Goal: Communication & Community: Ask a question

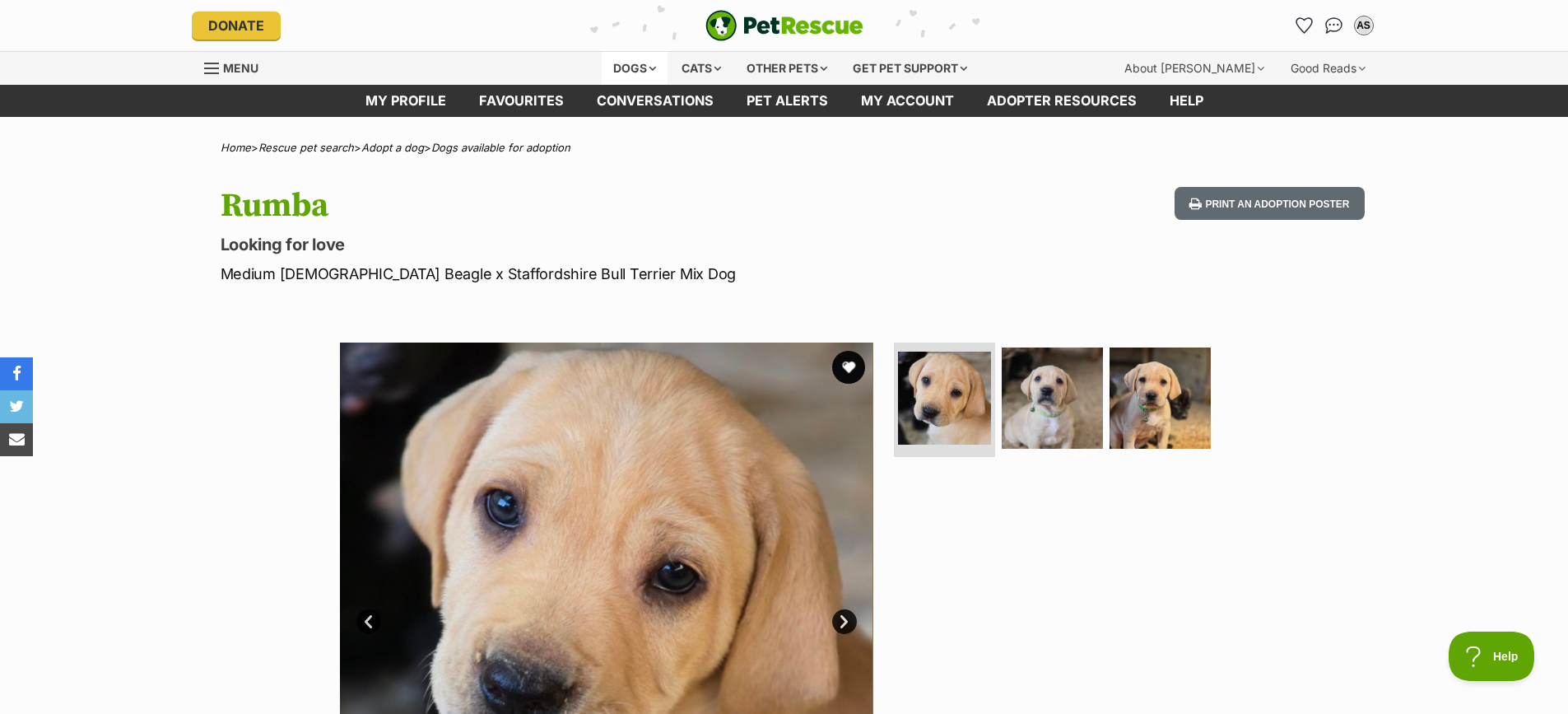
click at [643, 66] on div "Dogs" at bounding box center [634, 67] width 66 height 33
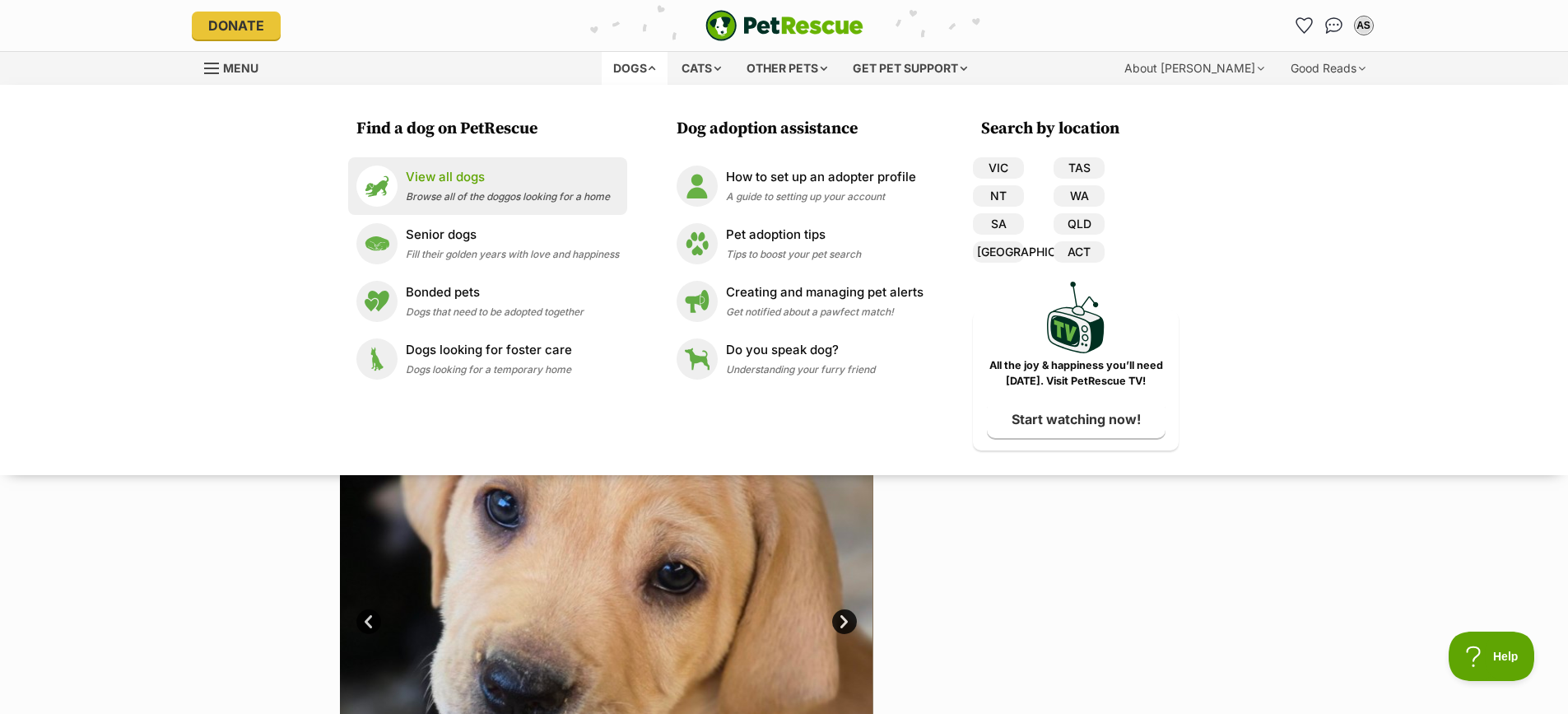
click at [475, 171] on p "View all dogs" at bounding box center [508, 177] width 204 height 19
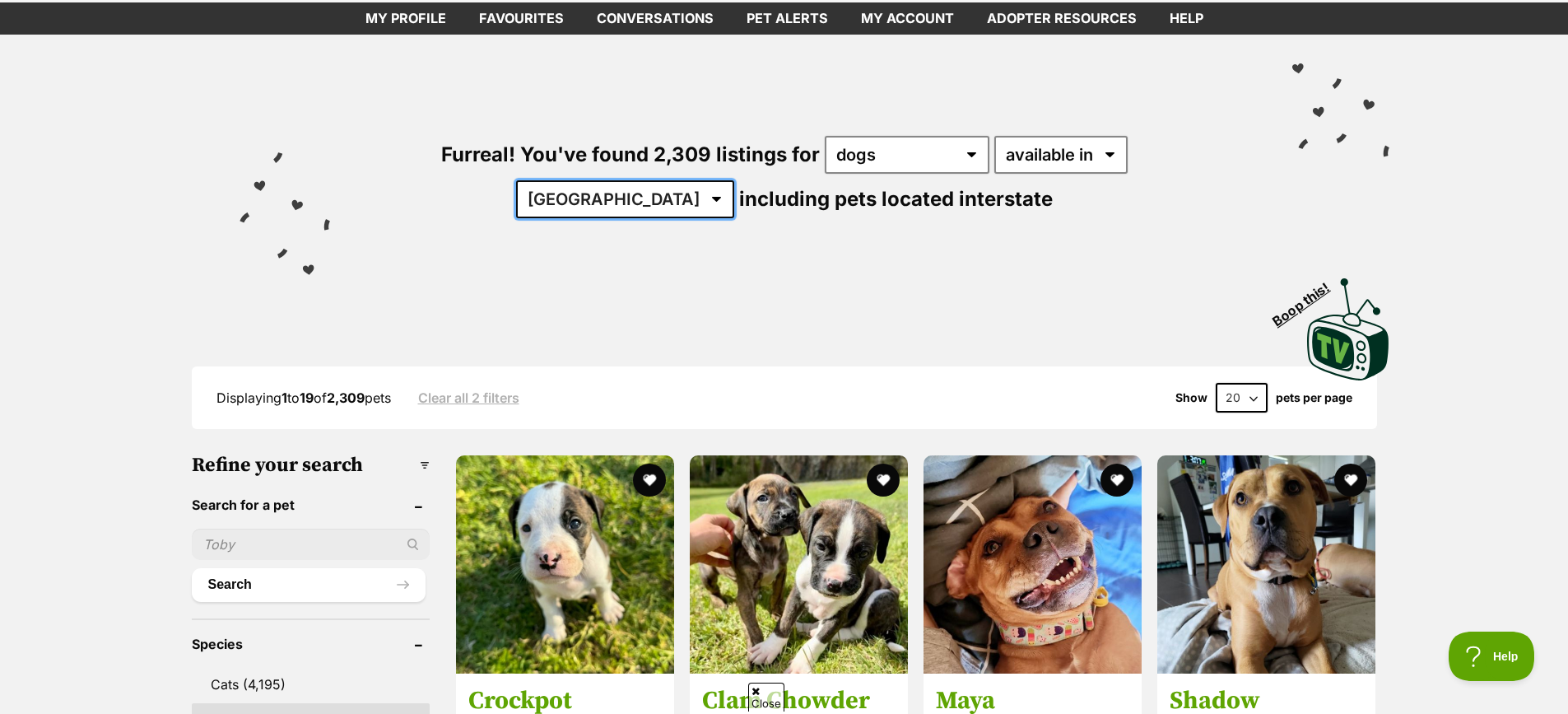
click at [734, 180] on select "Australia ACT NSW NT QLD SA TAS VIC WA" at bounding box center [625, 199] width 218 height 37
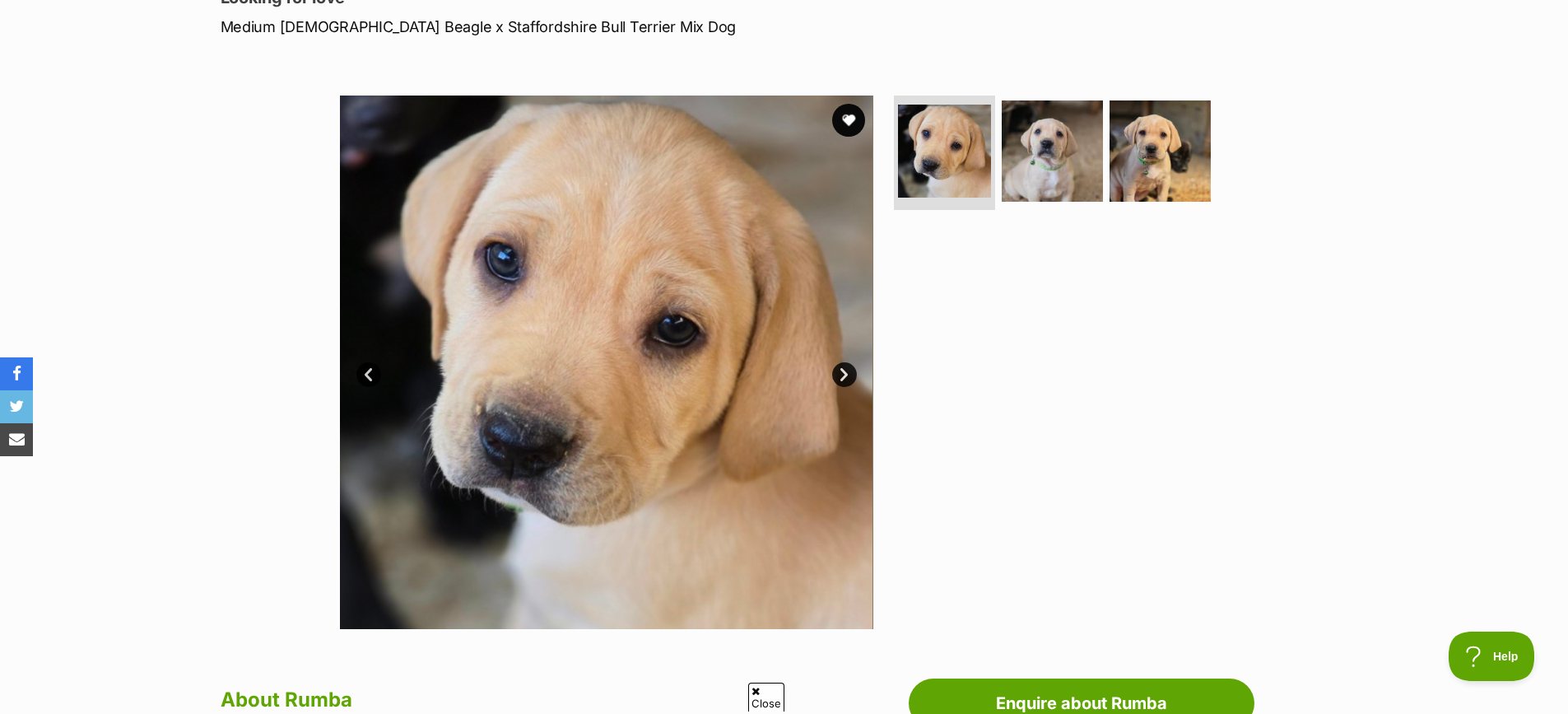
scroll to position [659, 0]
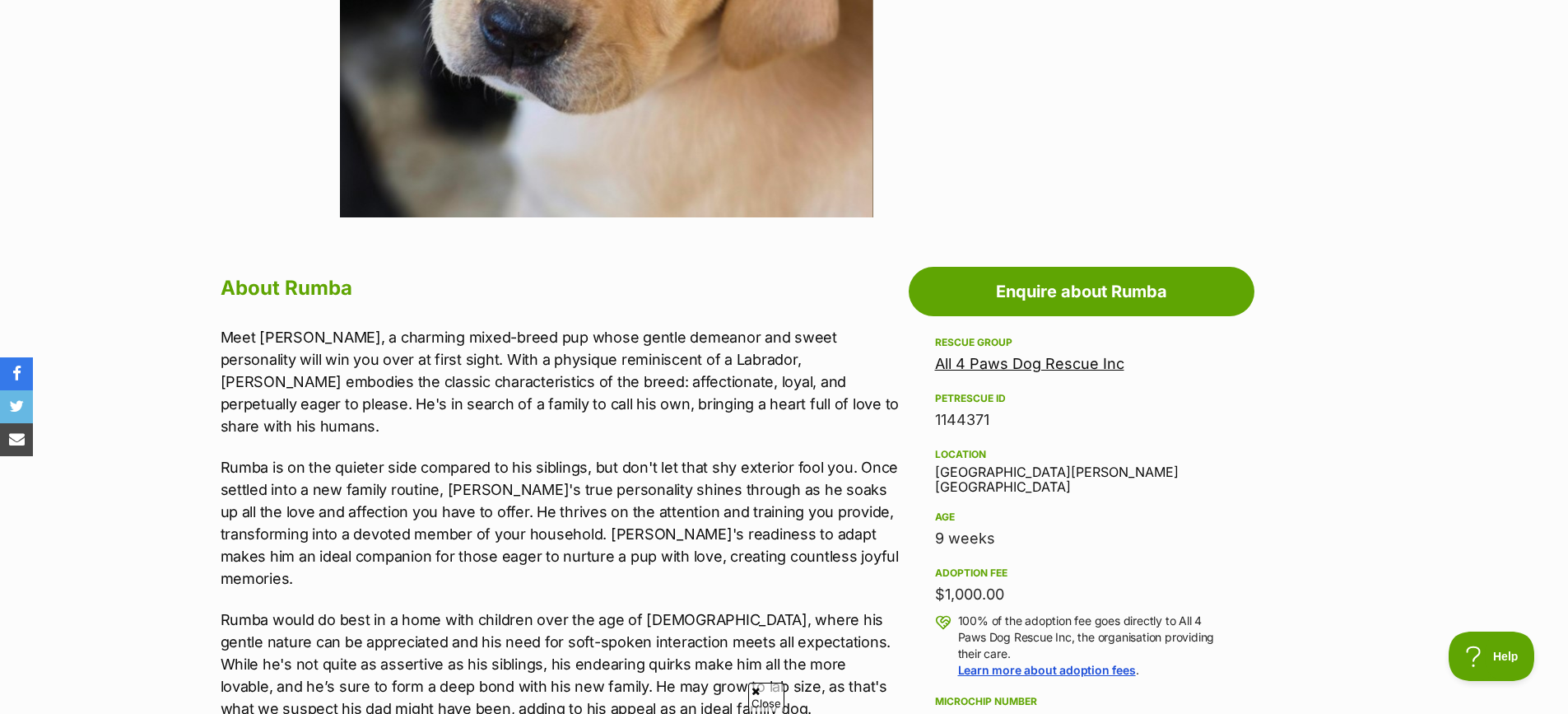
click at [1012, 355] on link "All 4 Paws Dog Rescue Inc" at bounding box center [1029, 364] width 189 height 17
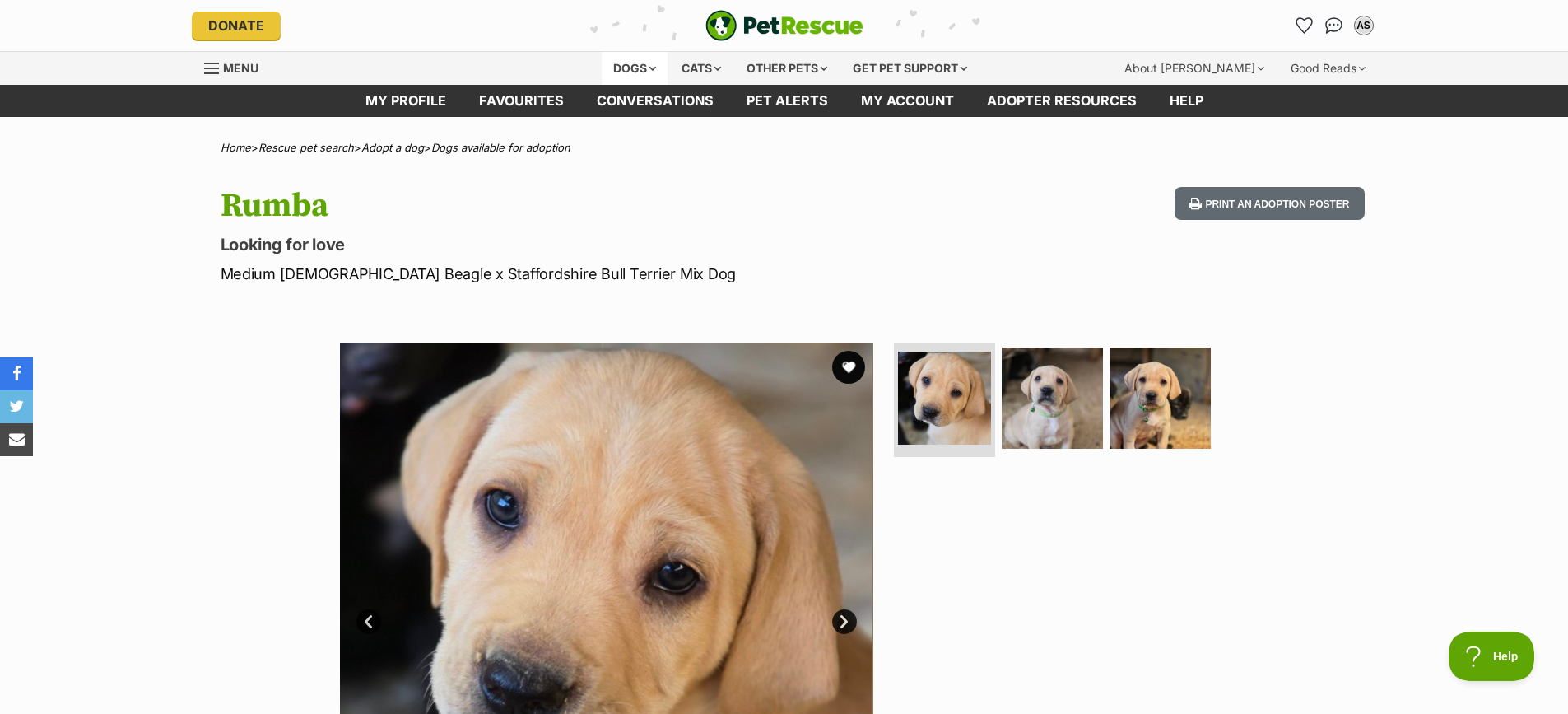
click at [620, 71] on div "Dogs" at bounding box center [634, 67] width 66 height 33
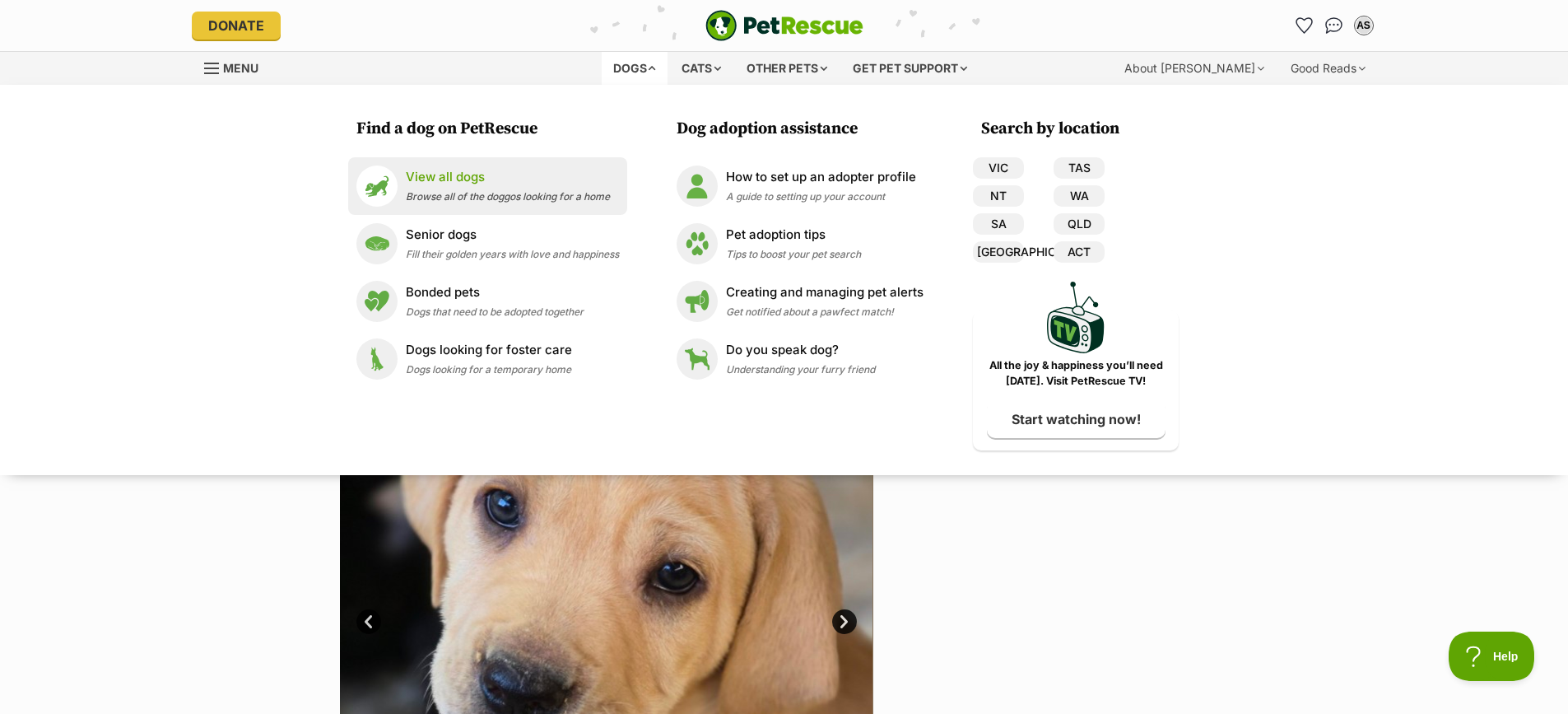
click at [506, 166] on link "View all dogs Browse all of the doggos looking for a home" at bounding box center [487, 186] width 262 height 41
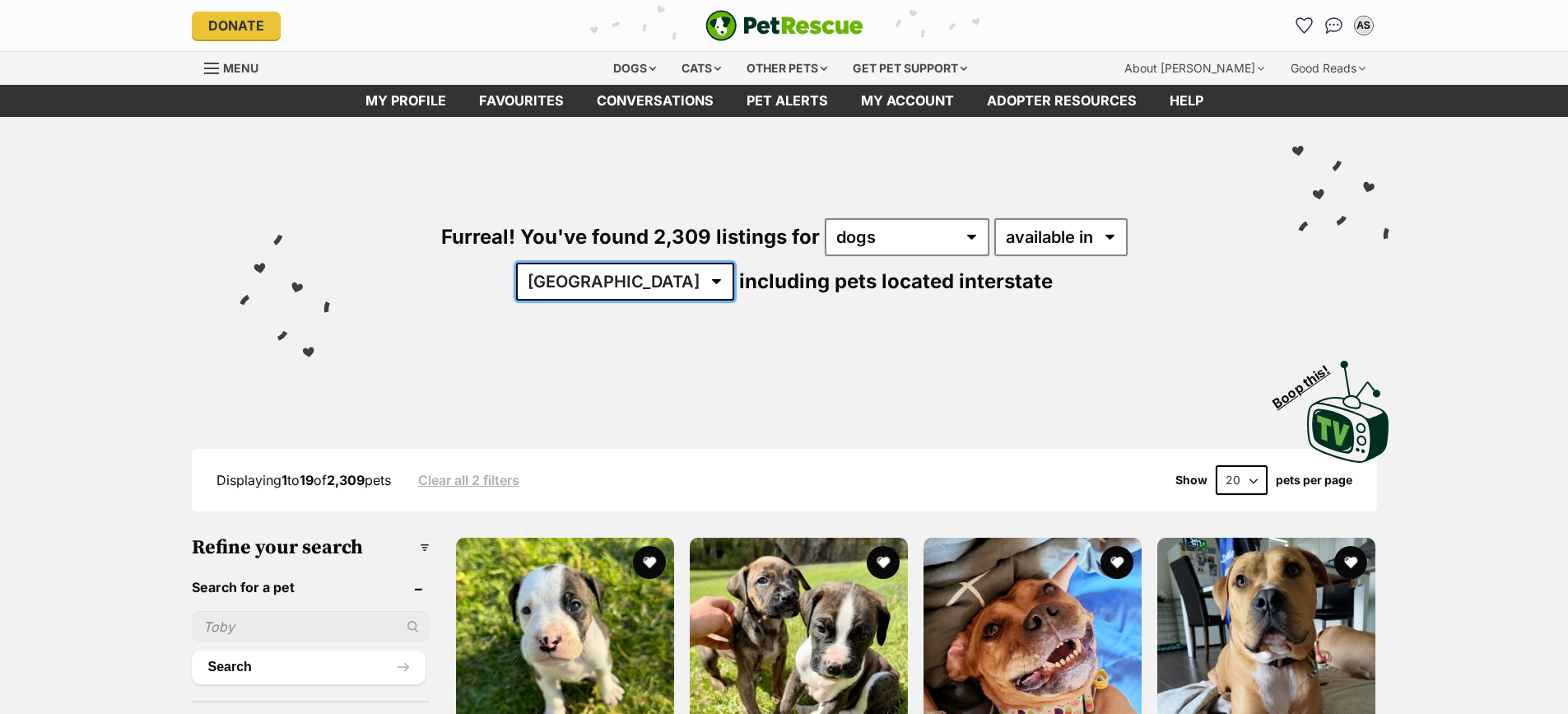
click at [734, 262] on select "Australia ACT NSW NT QLD SA TAS VIC WA" at bounding box center [625, 281] width 218 height 37
select select "VIC"
click at [734, 262] on select "Australia ACT NSW NT QLD SA TAS VIC WA" at bounding box center [625, 281] width 218 height 37
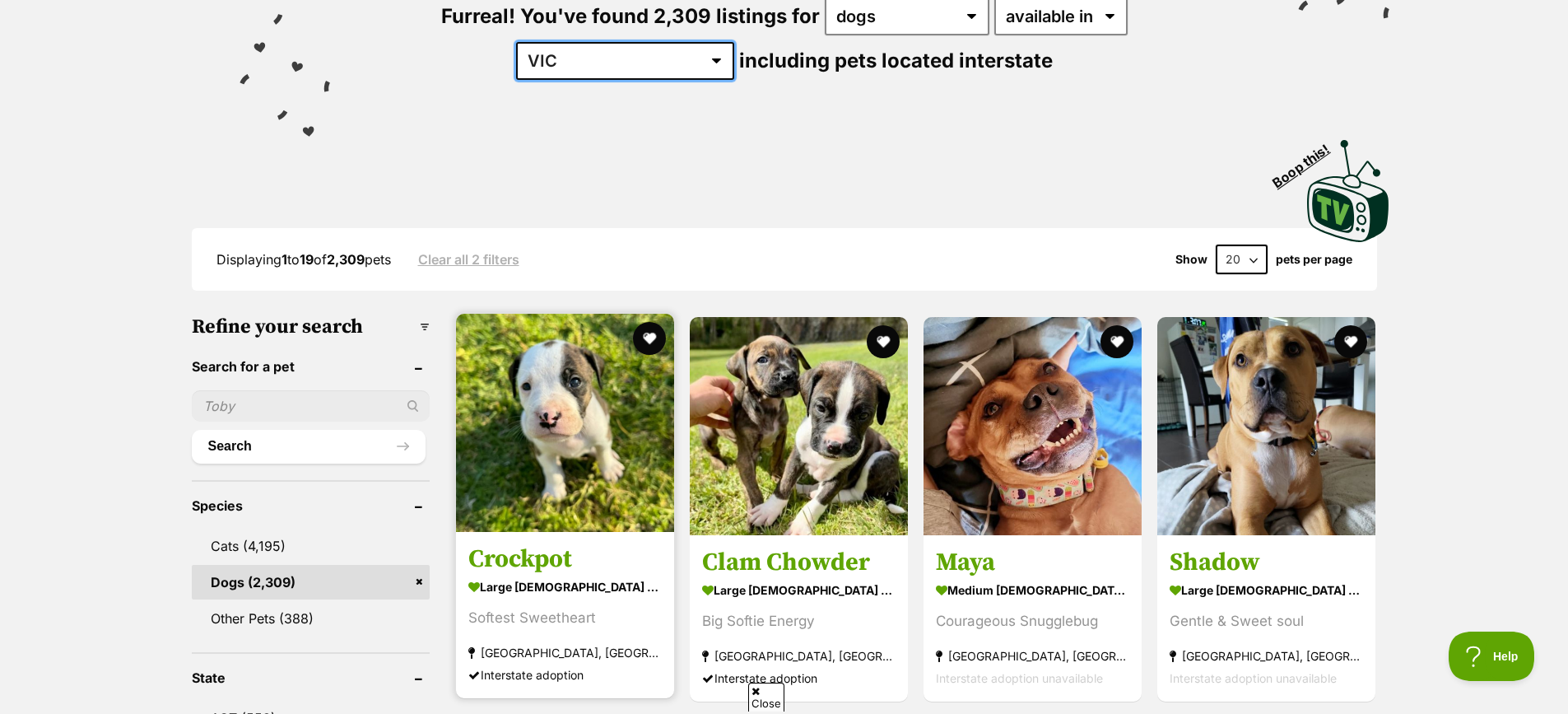
scroll to position [494, 0]
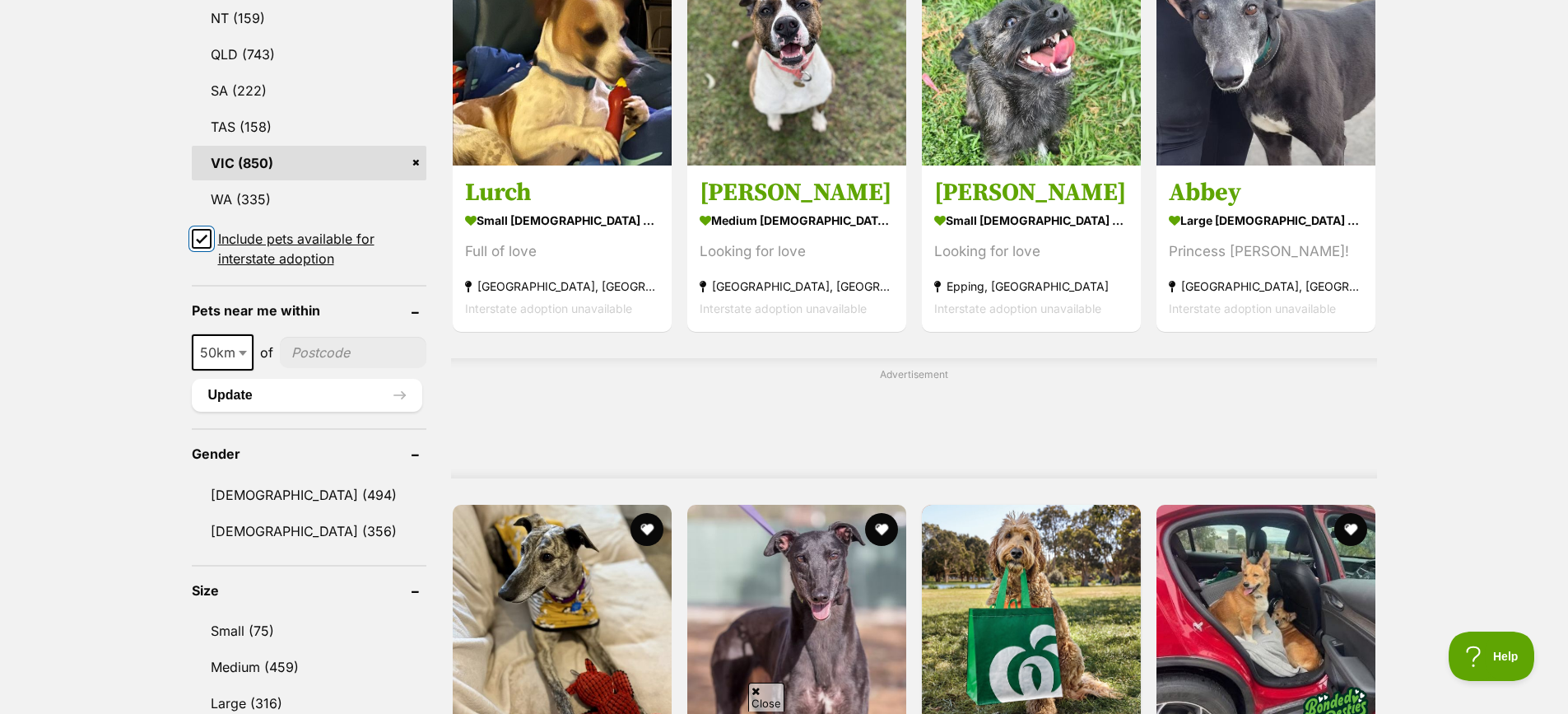
click at [201, 245] on input "Include pets available for interstate adoption" at bounding box center [201, 238] width 20 height 20
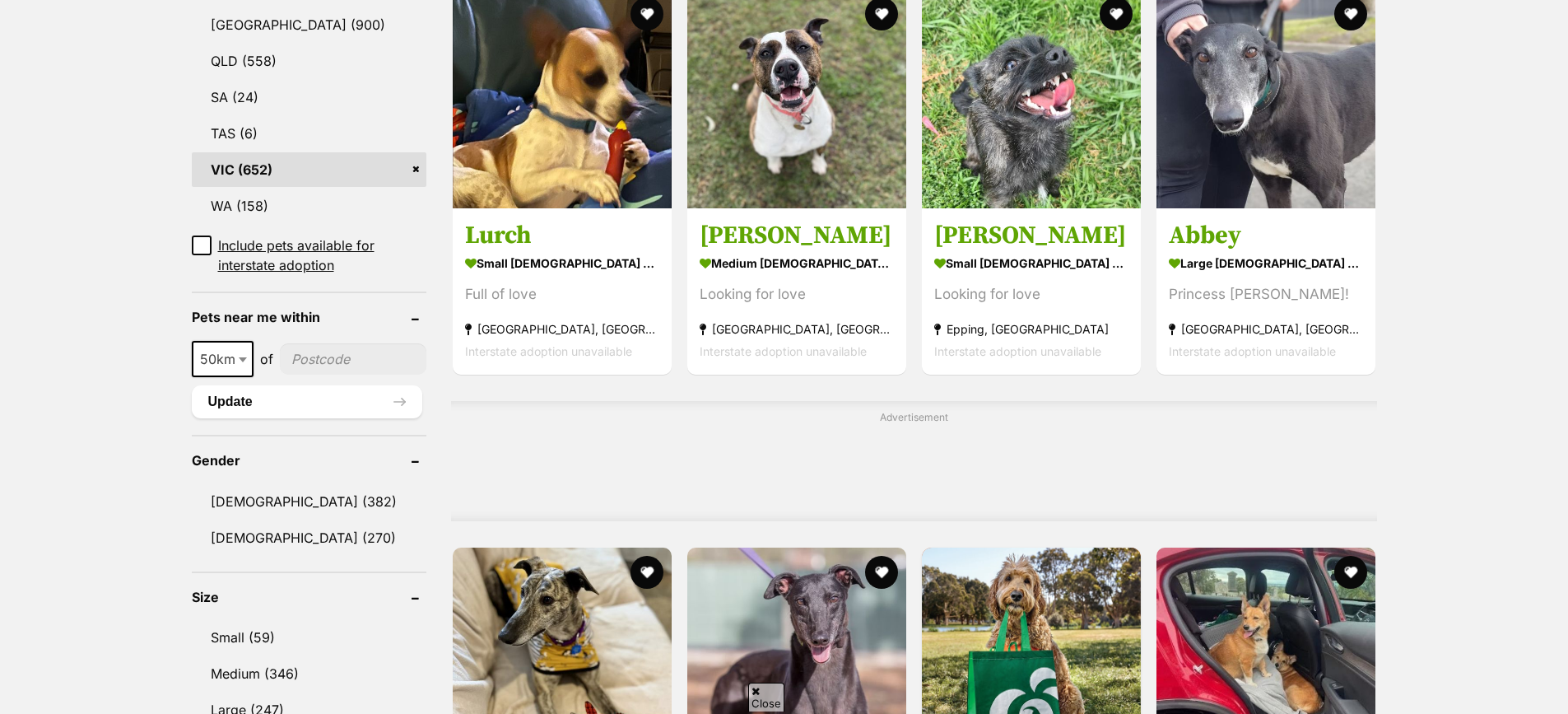
click at [225, 368] on span "50km" at bounding box center [222, 359] width 58 height 23
select select "100"
click at [321, 363] on input"] "postcode" at bounding box center [356, 358] width 141 height 31
type input"] "3029"
click at [329, 402] on button "Update" at bounding box center [307, 401] width 230 height 33
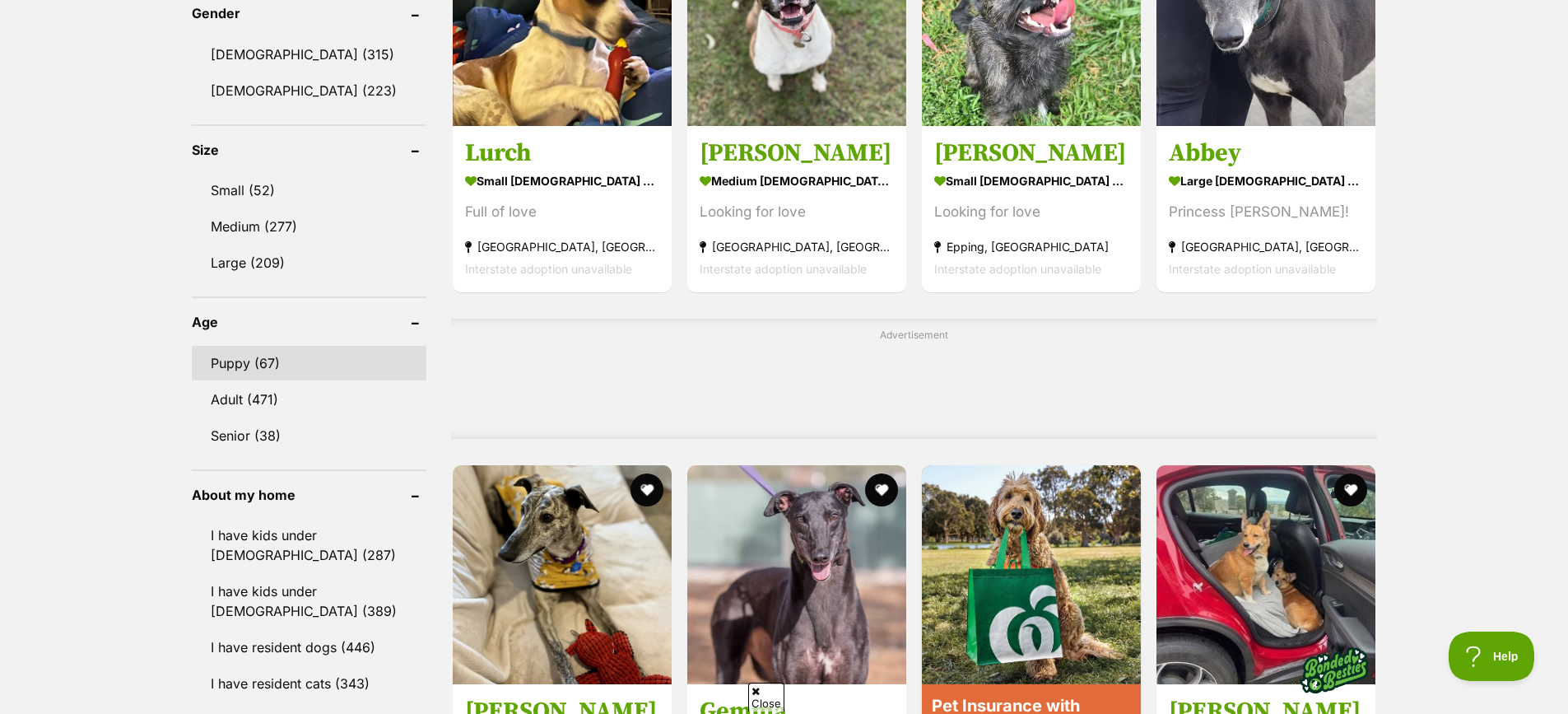
click at [344, 368] on link "Puppy (67)" at bounding box center [309, 363] width 234 height 35
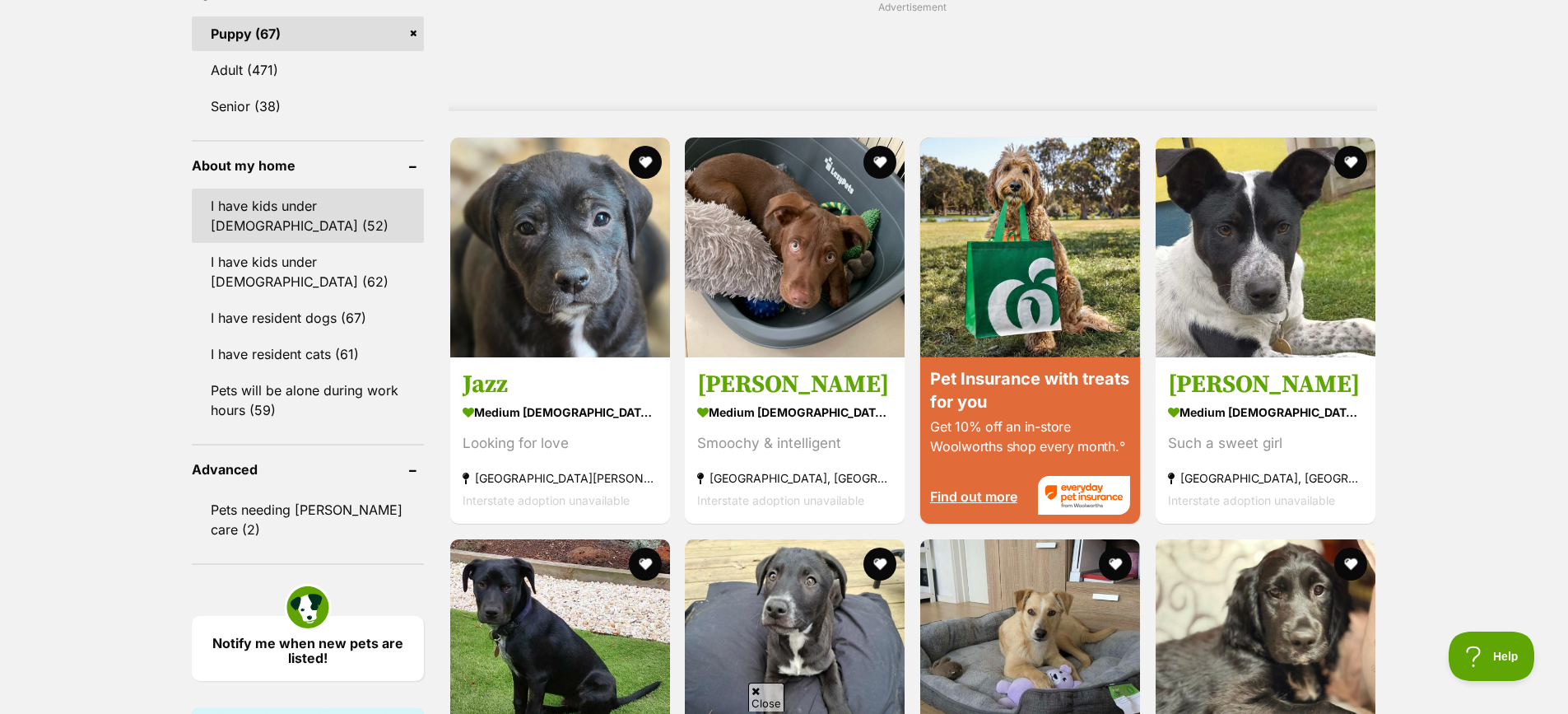
click at [329, 213] on link "I have kids under 5 years old (52)" at bounding box center [308, 216] width 232 height 54
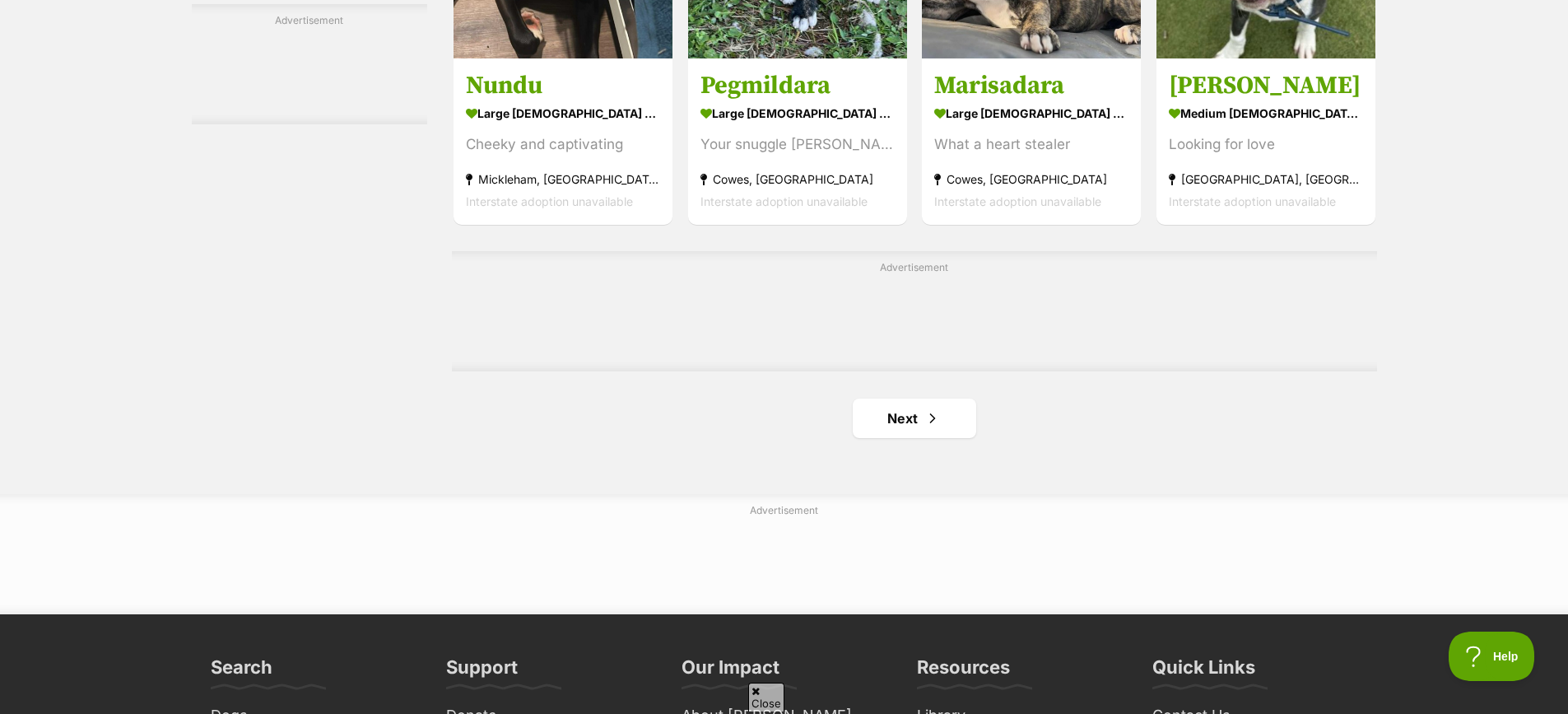
scroll to position [2551, 0]
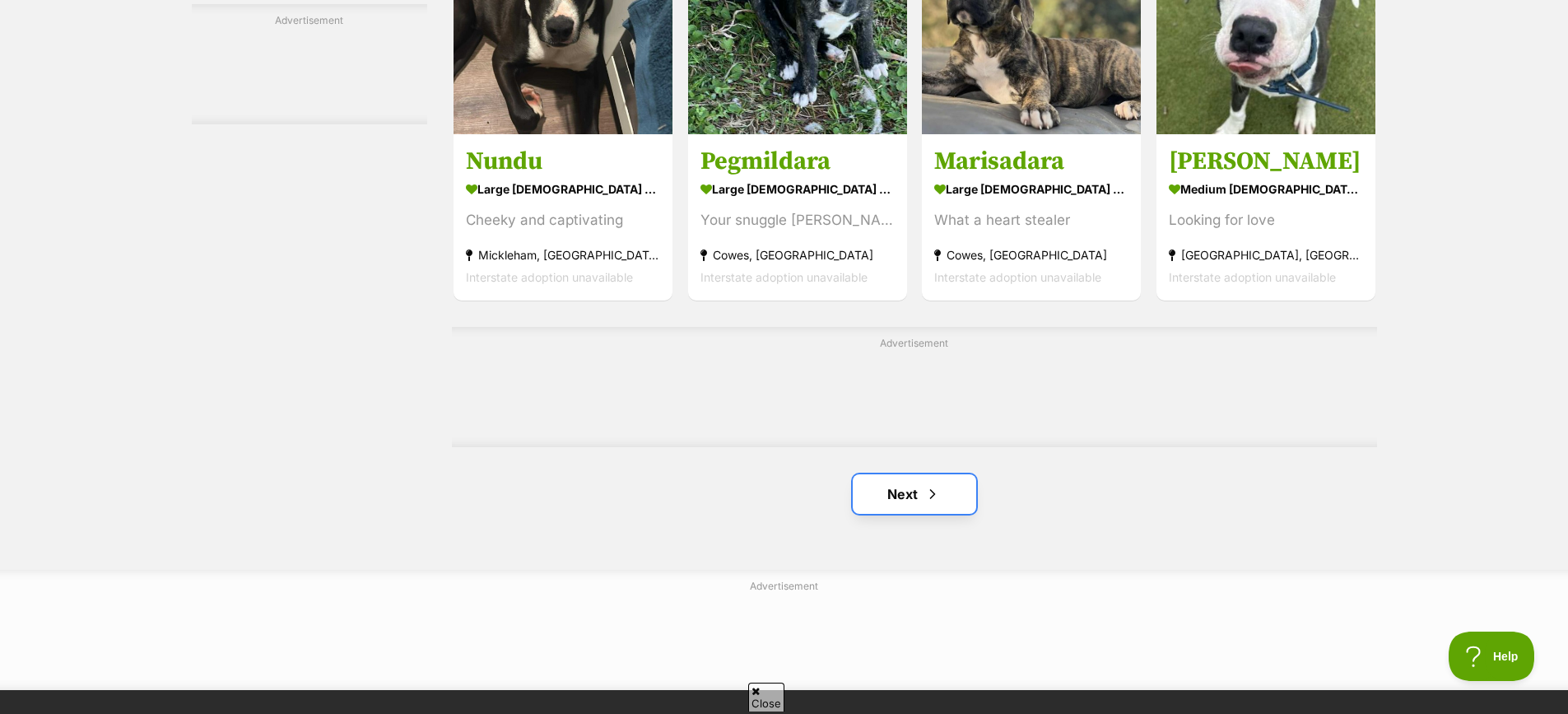
click at [910, 506] on link "Next" at bounding box center [914, 494] width 124 height 39
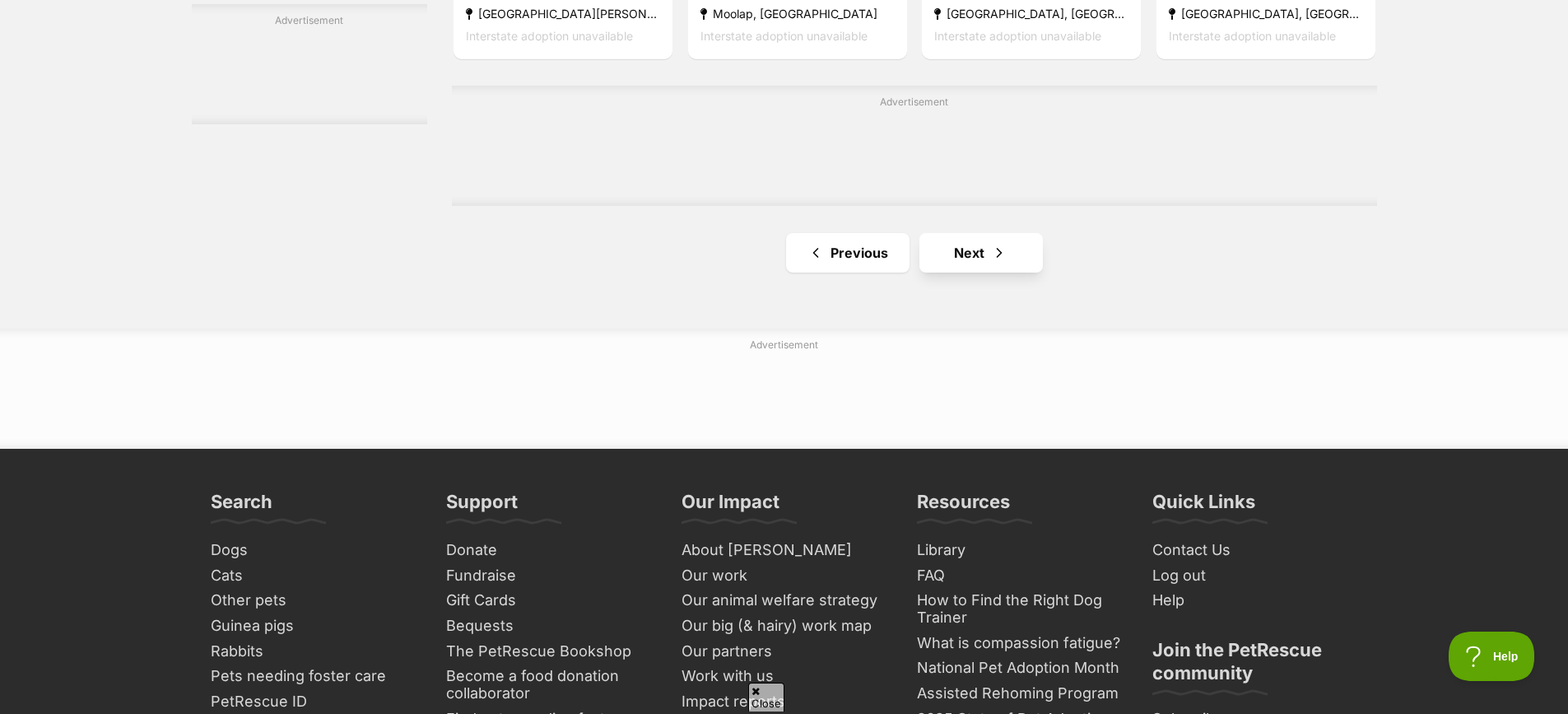
scroll to position [2634, 0]
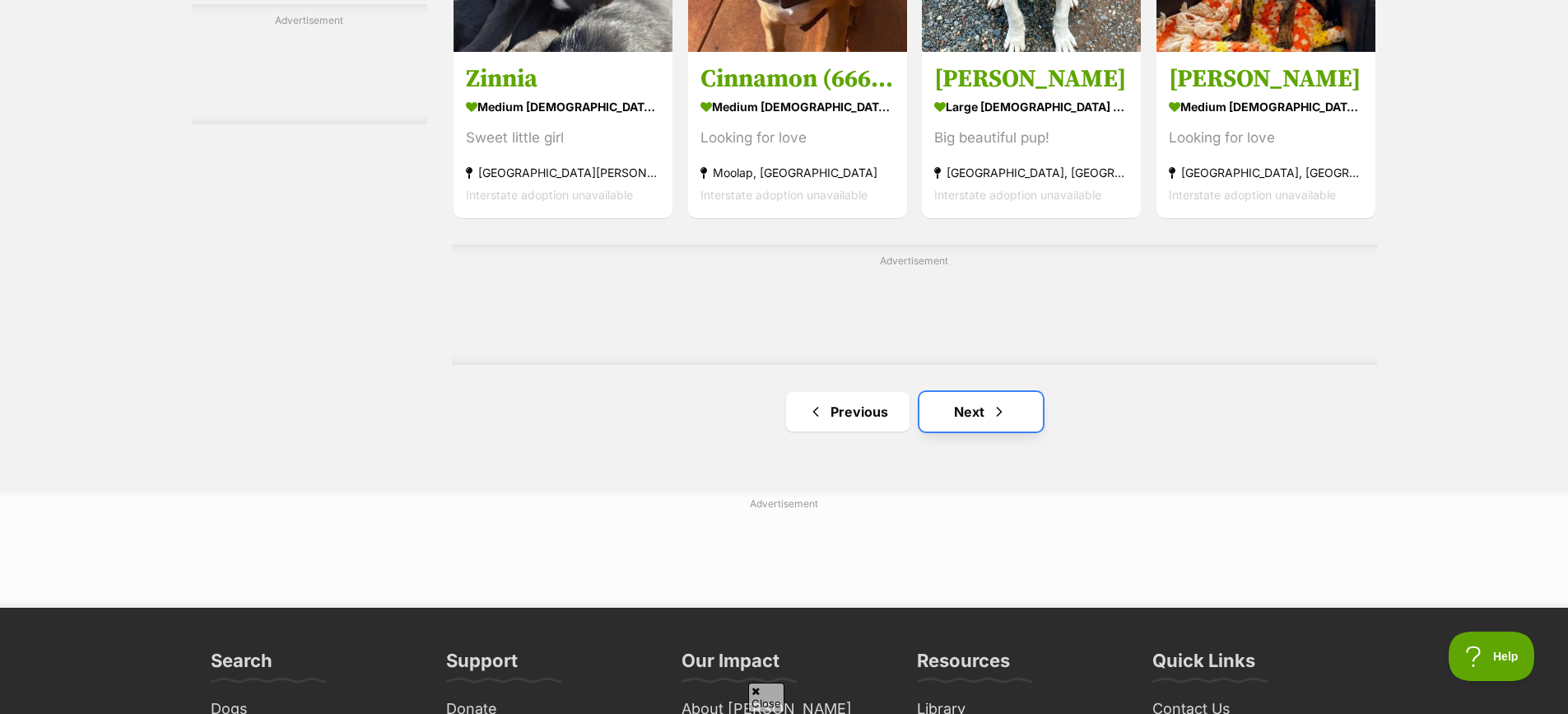
click at [981, 428] on link "Next" at bounding box center [981, 411] width 124 height 39
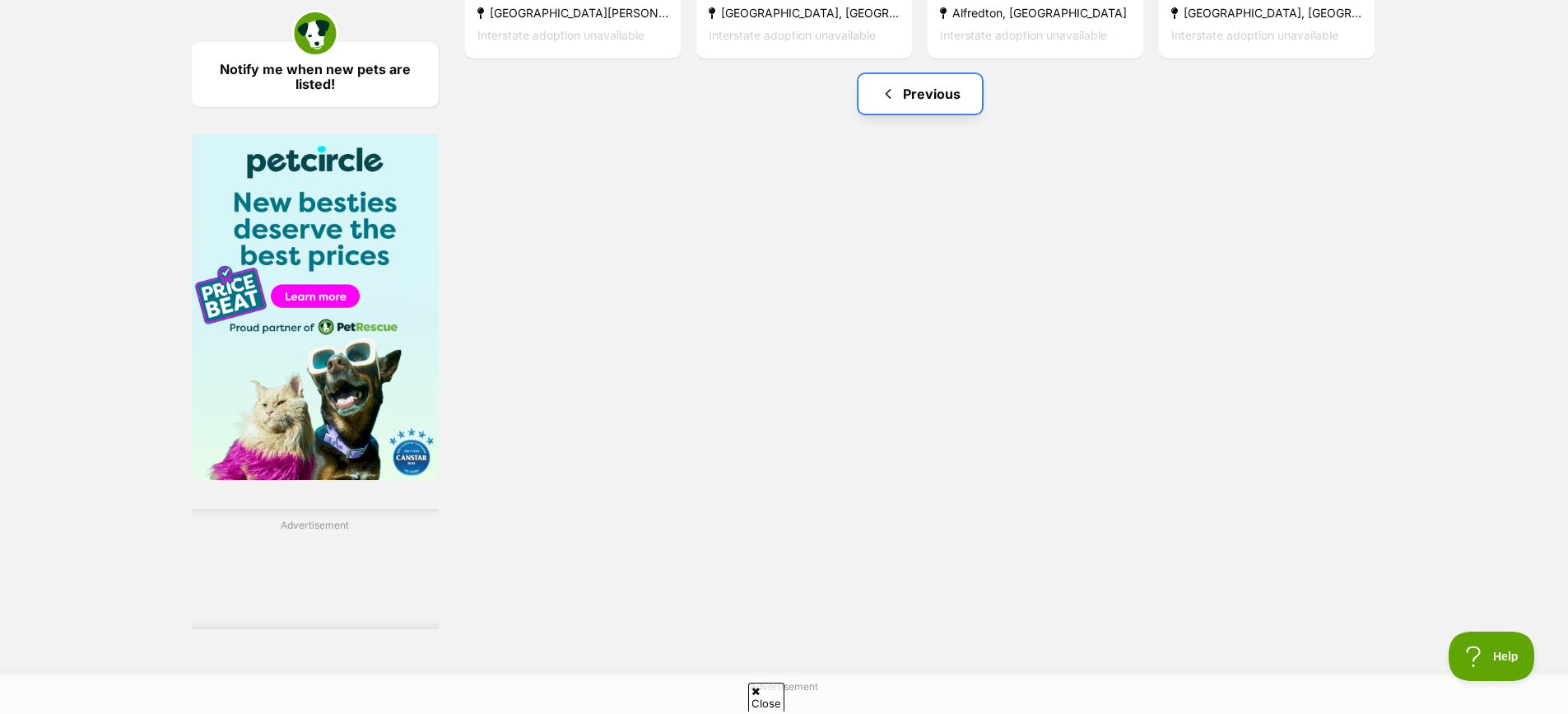
click at [925, 113] on link "Previous" at bounding box center [920, 94] width 124 height 39
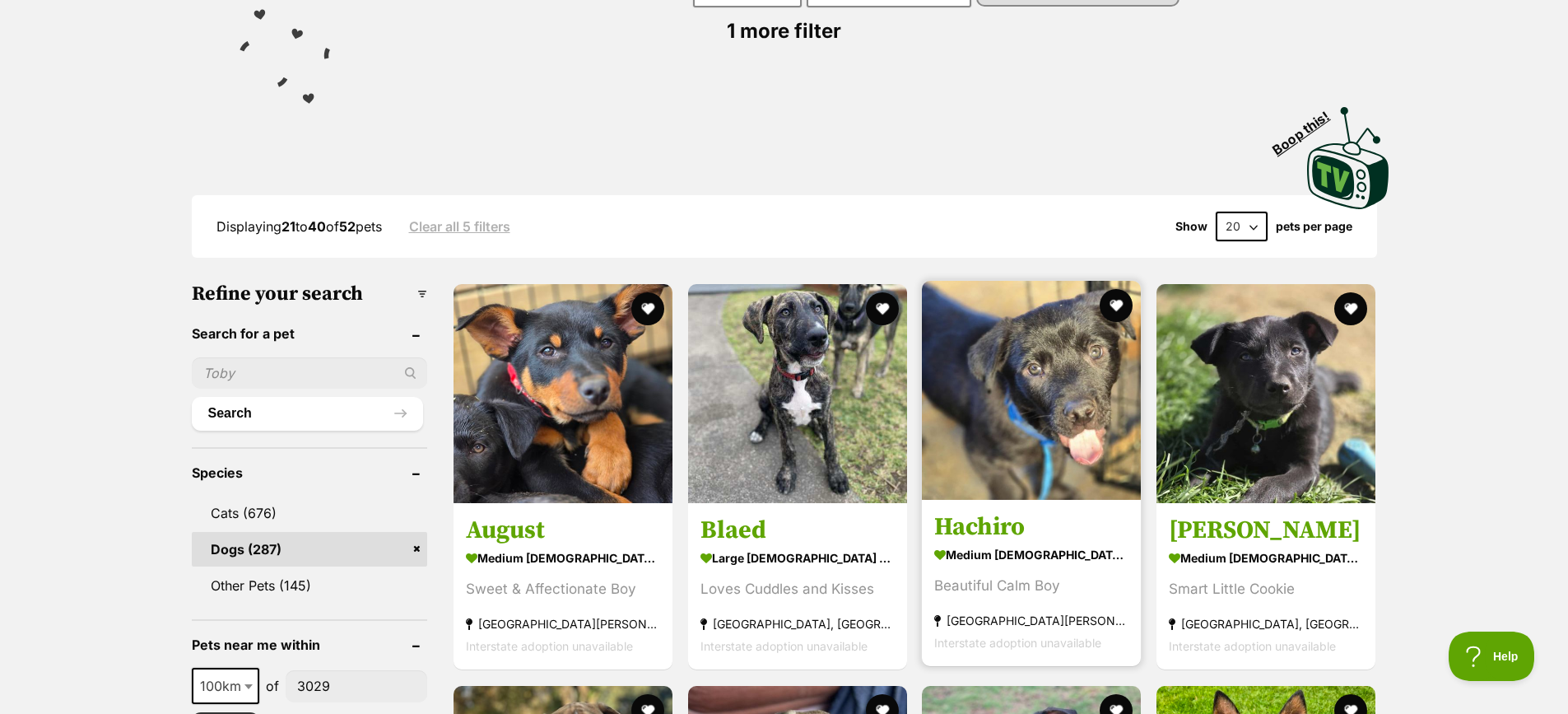
scroll to position [494, 0]
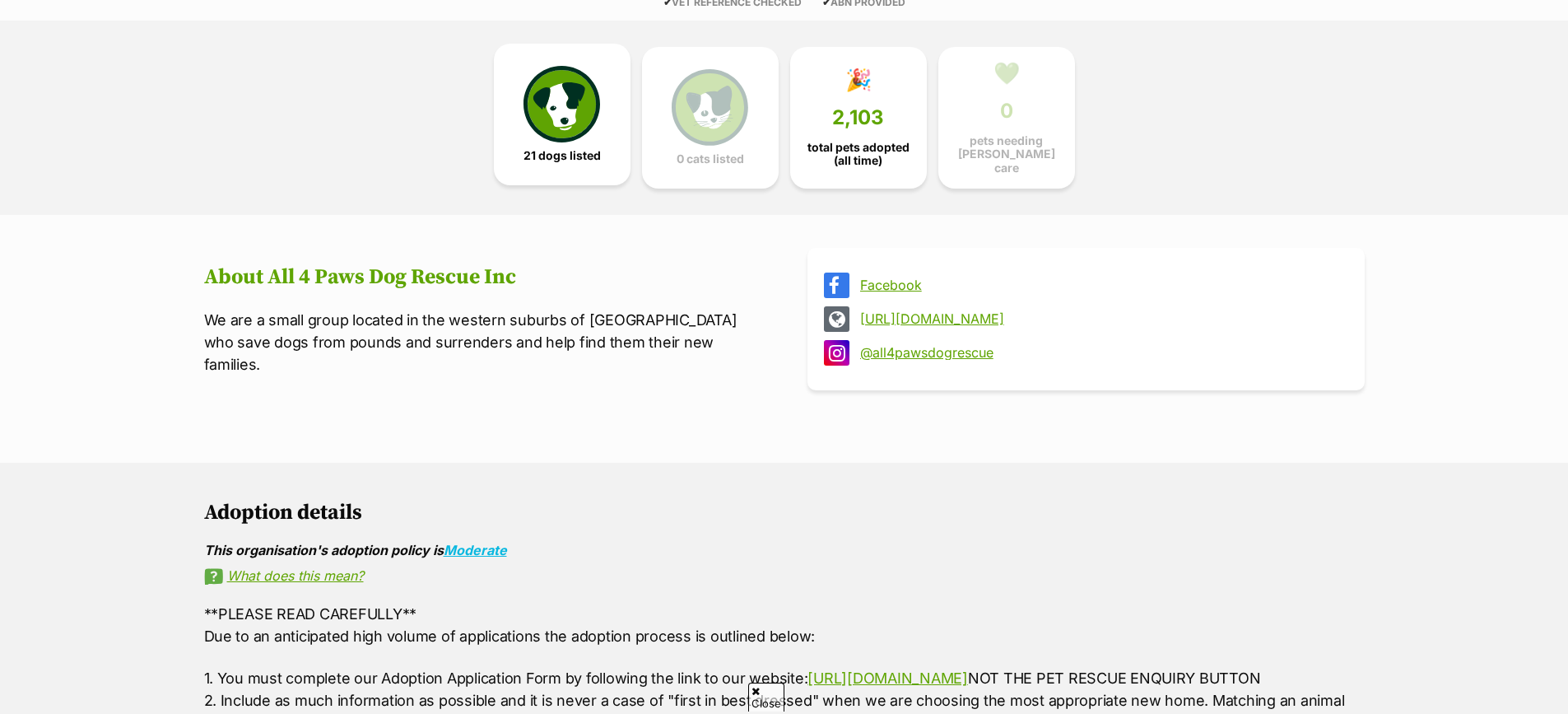
click at [582, 124] on img at bounding box center [561, 103] width 76 height 76
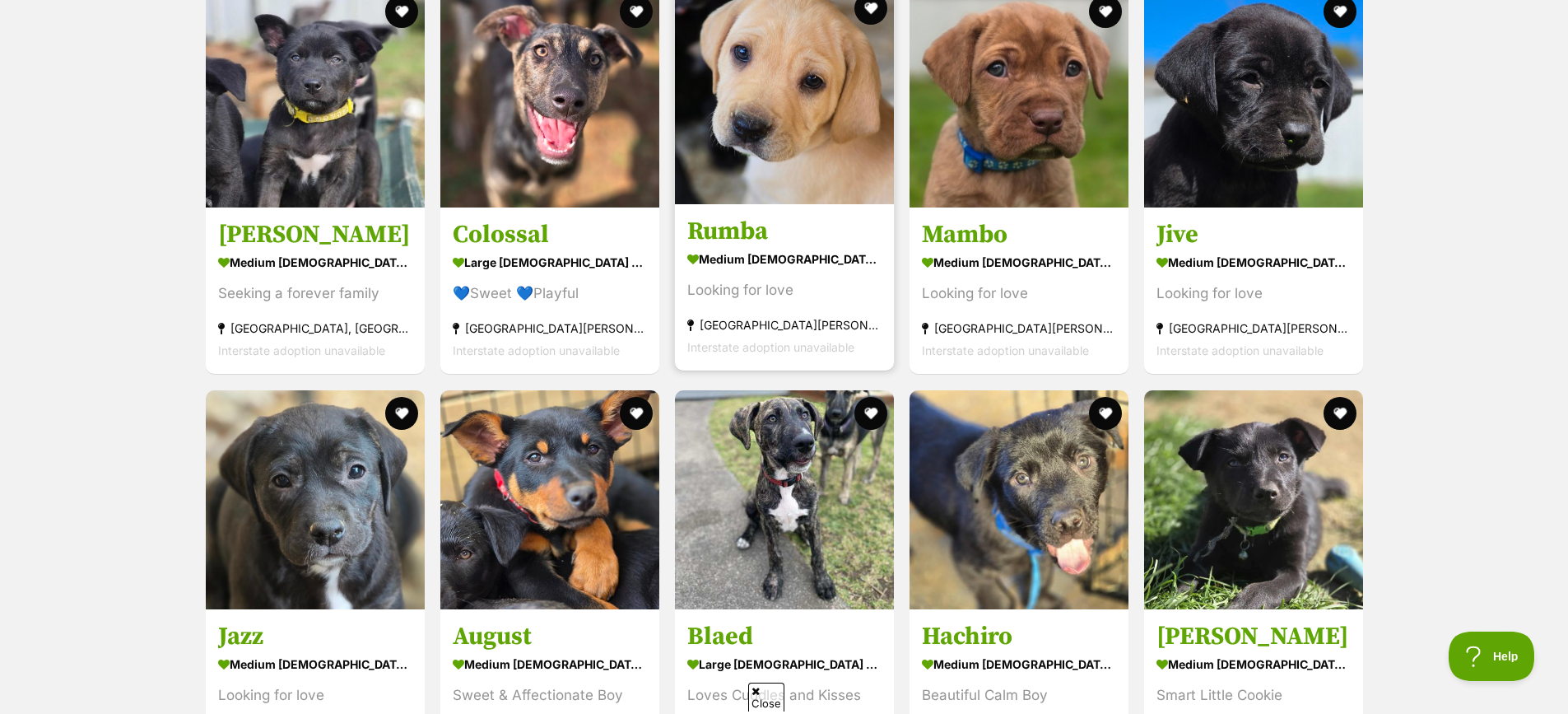
click at [769, 219] on link "Rumba medium [DEMOGRAPHIC_DATA] Dog Looking for love [GEOGRAPHIC_DATA][PERSON_N…" at bounding box center [784, 288] width 219 height 167
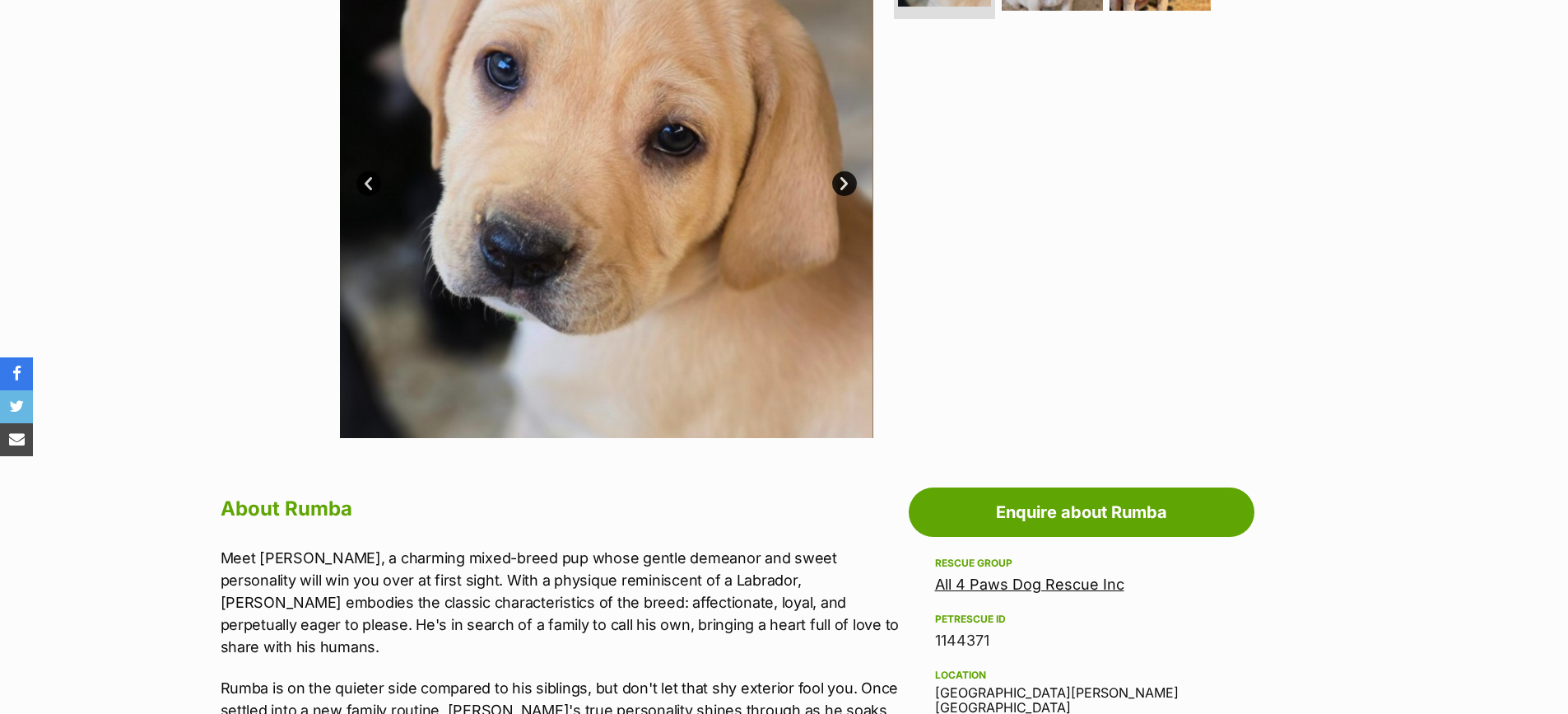
scroll to position [494, 0]
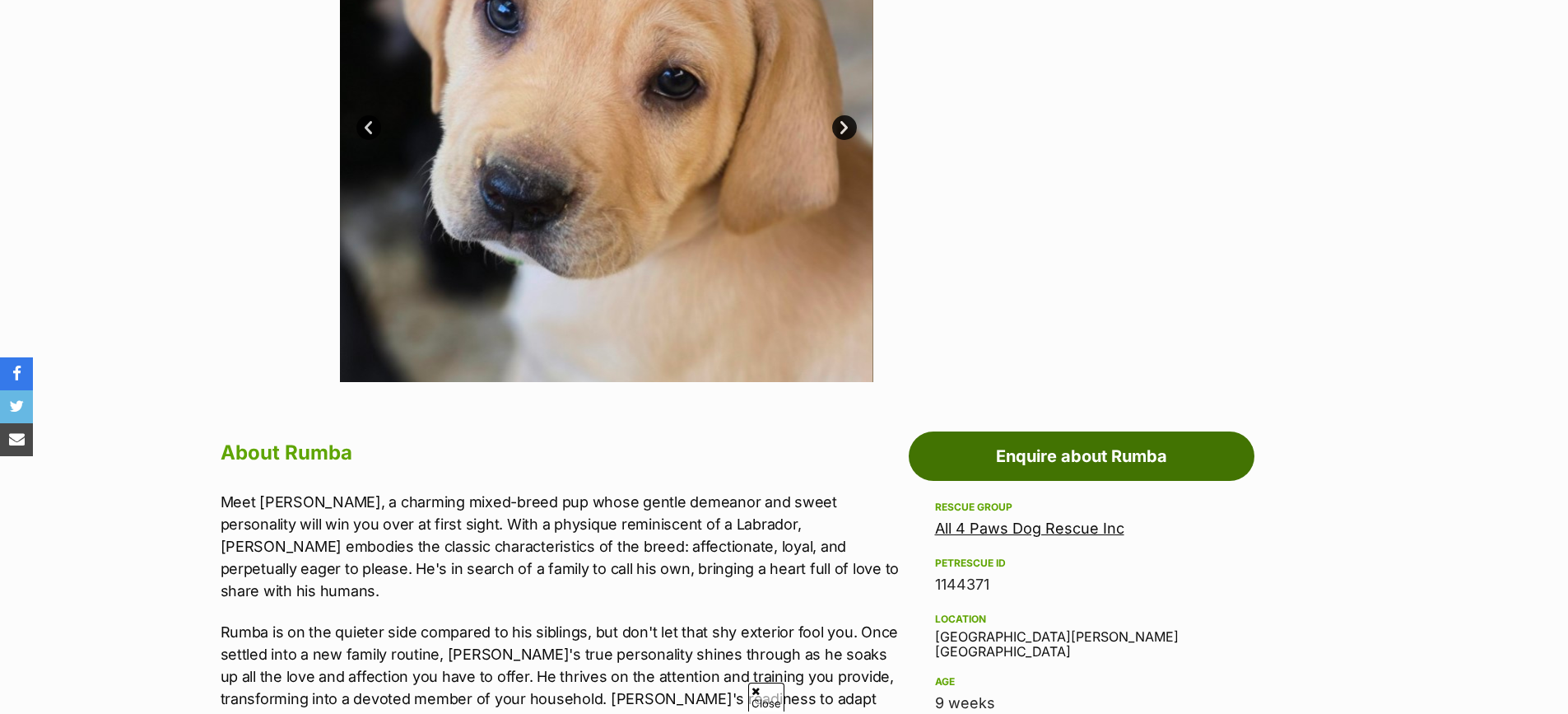
click at [1074, 440] on link "Enquire about Rumba" at bounding box center [1081, 455] width 346 height 50
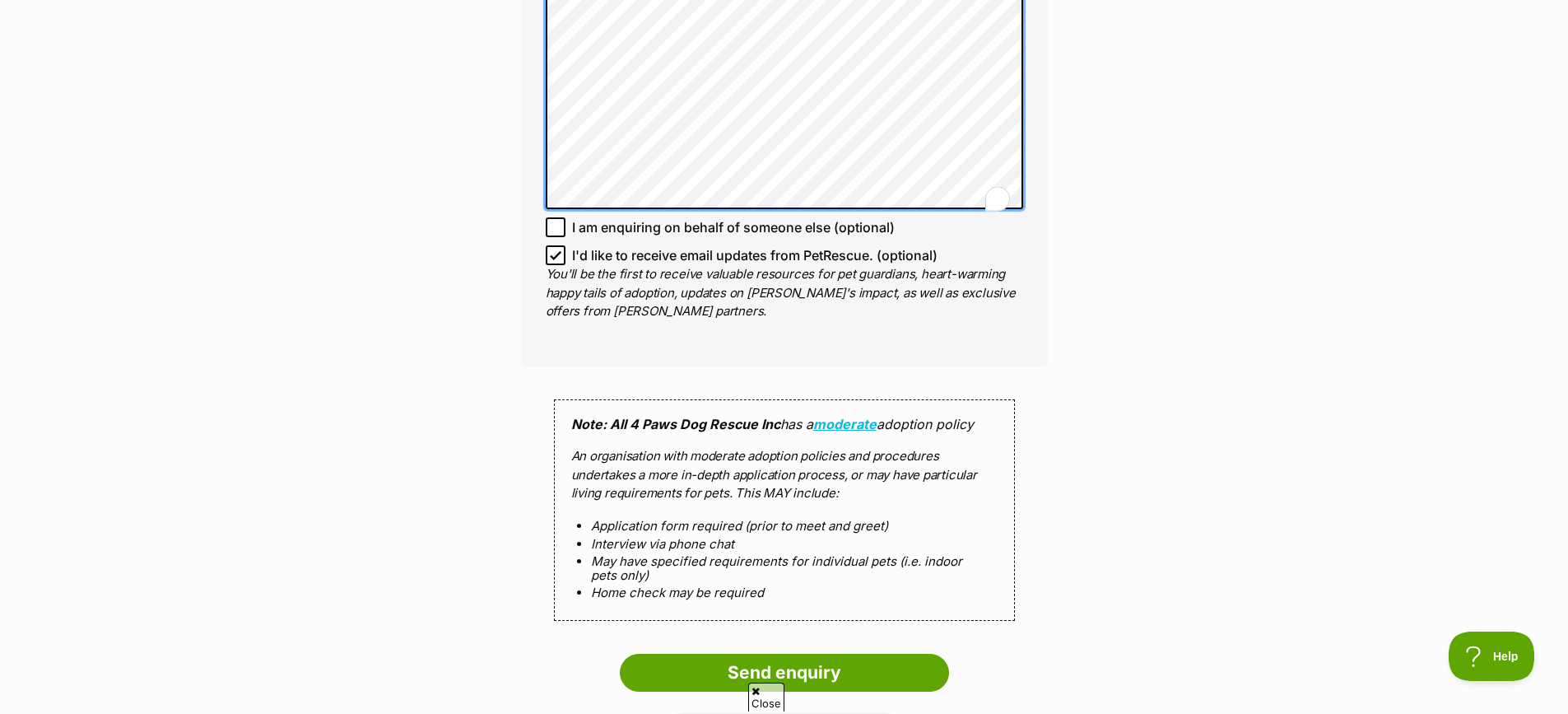
scroll to position [1153, 0]
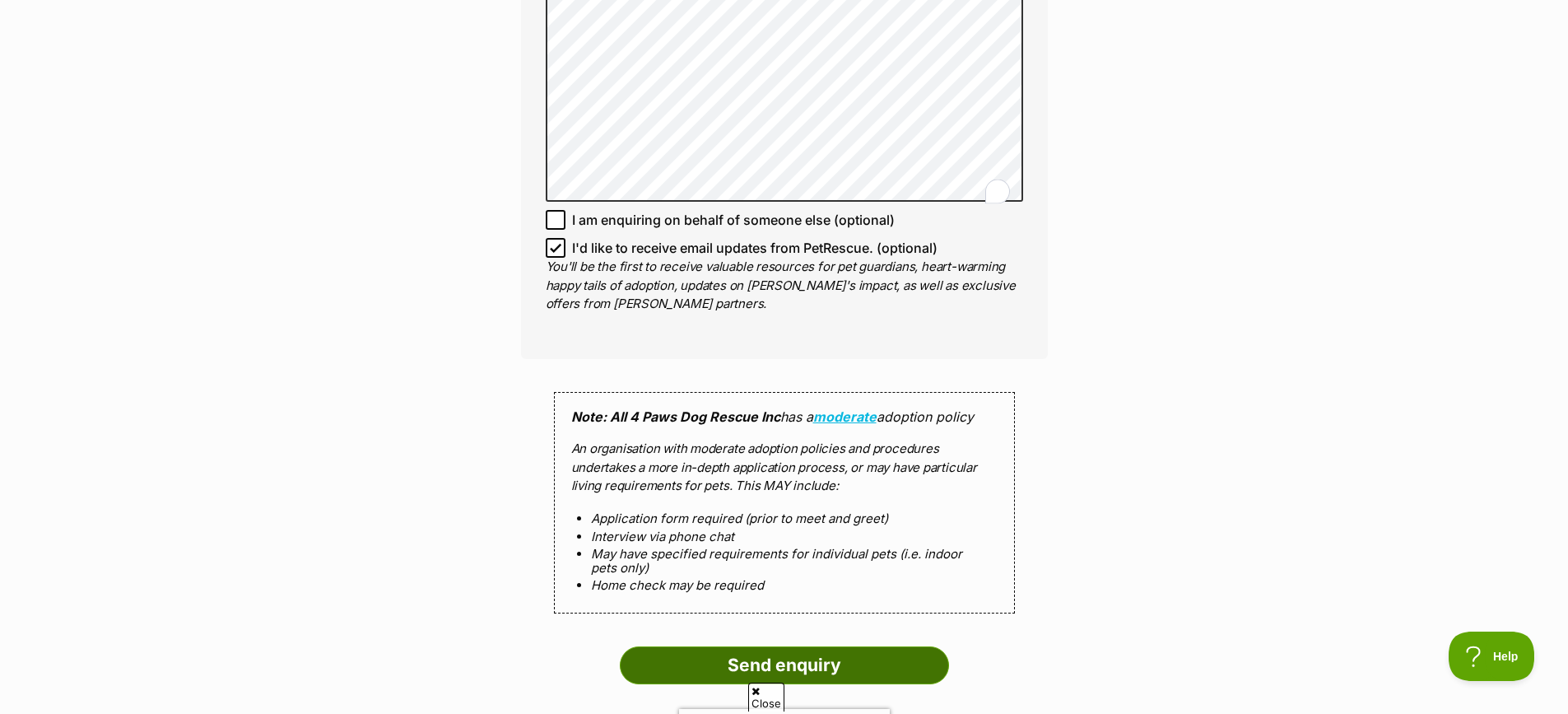
click at [893, 666] on input "Send enquiry" at bounding box center [784, 665] width 329 height 37
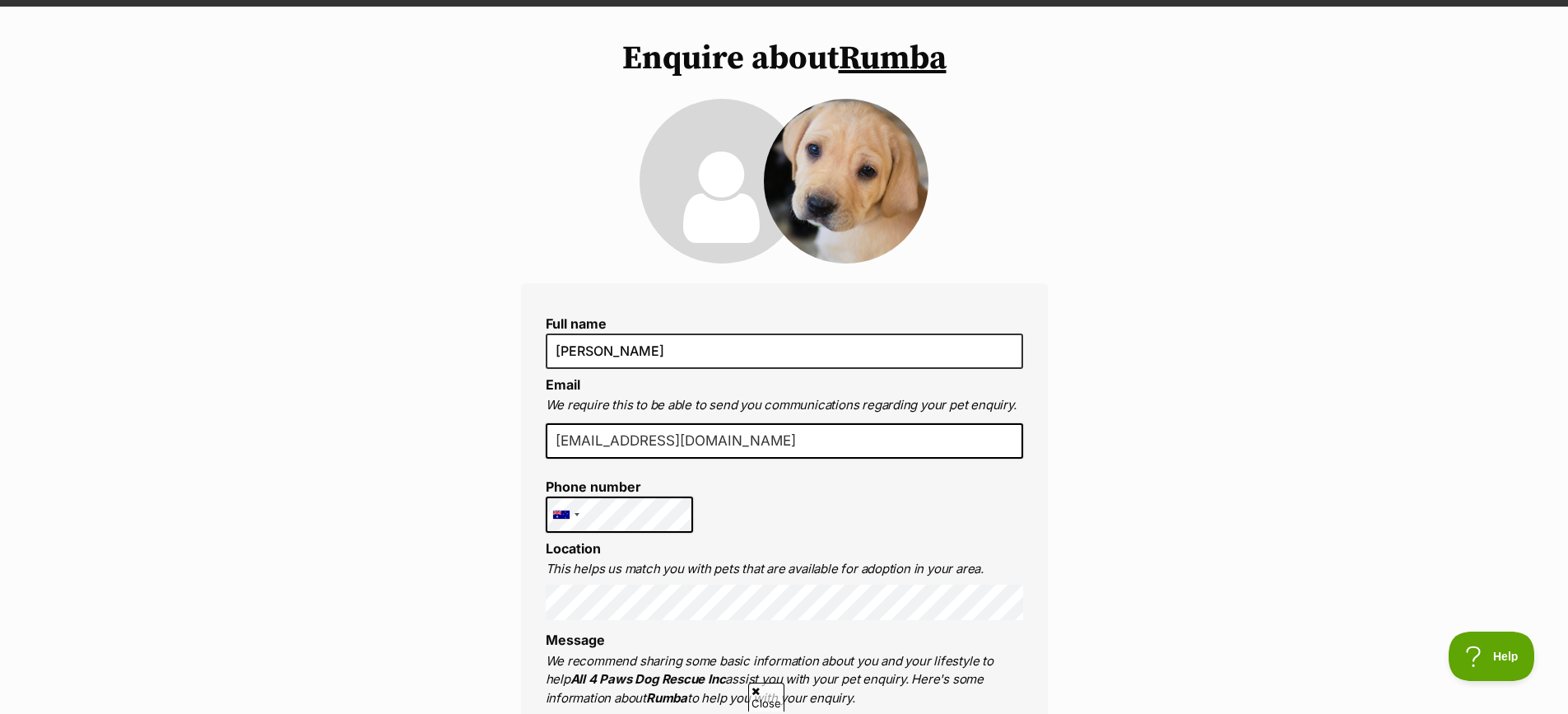
scroll to position [0, 0]
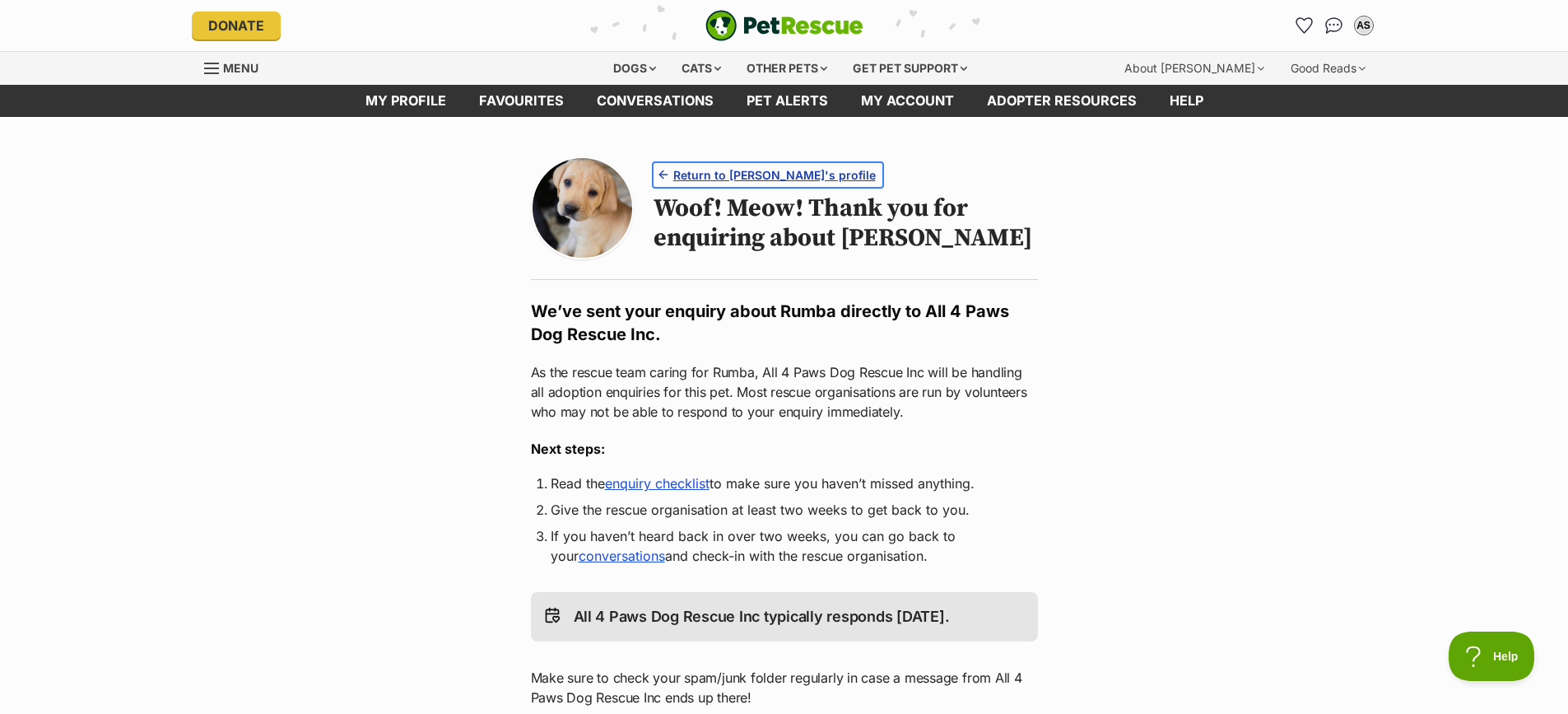
click at [779, 172] on span "Return to [PERSON_NAME]'s profile" at bounding box center [775, 174] width 202 height 17
